Goal: Navigation & Orientation: Find specific page/section

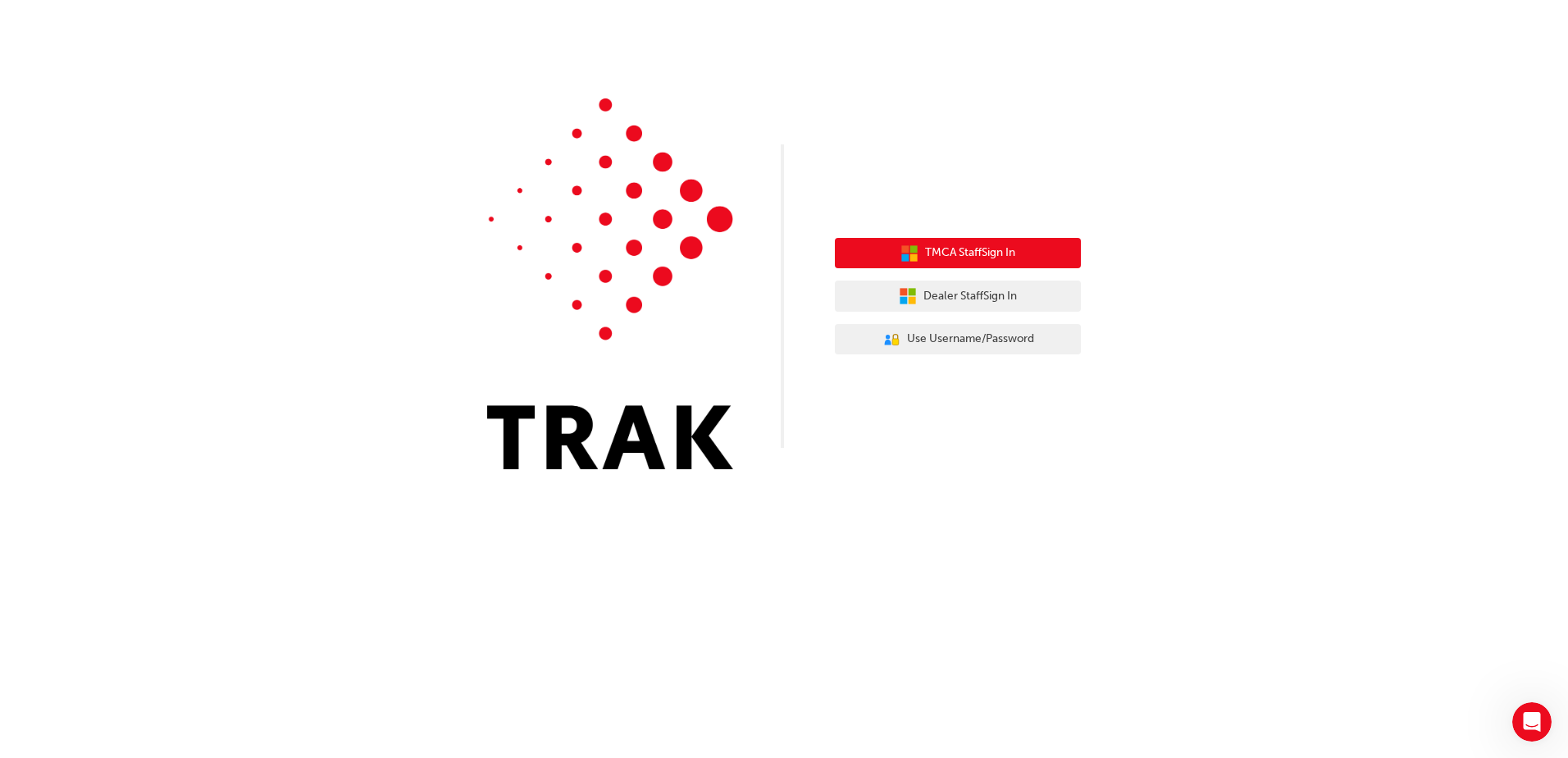
click at [1024, 248] on button "TMCA Staff Sign In" at bounding box center [958, 254] width 246 height 31
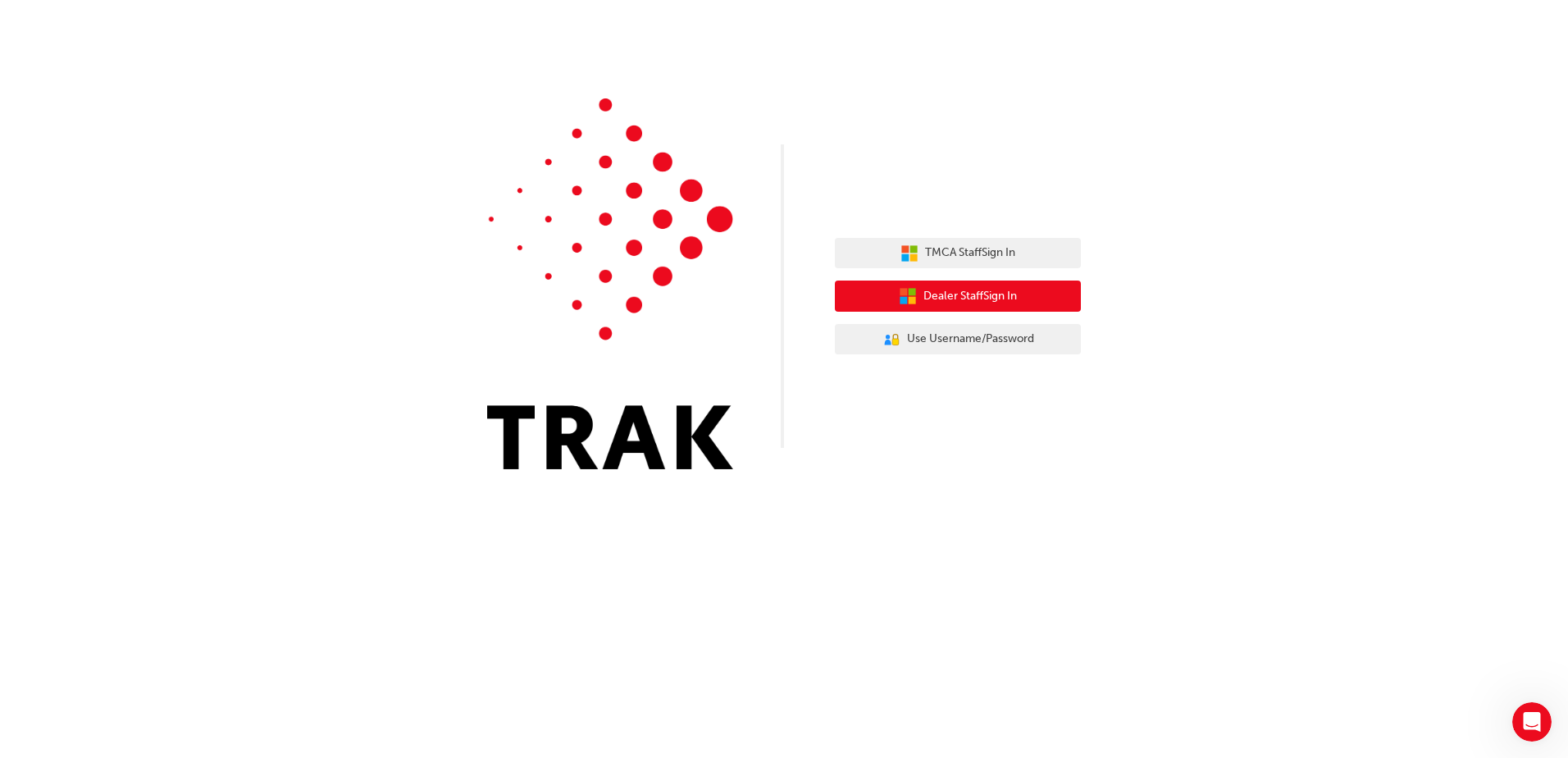
click at [1019, 296] on button "Dealer Staff Sign In" at bounding box center [958, 296] width 246 height 31
